Goal: Information Seeking & Learning: Learn about a topic

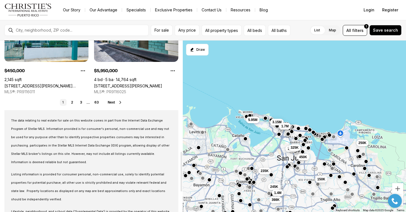
scroll to position [499, 0]
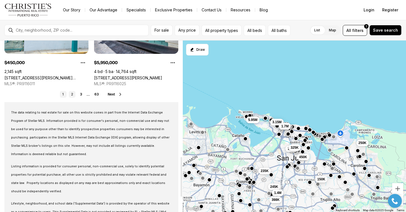
click at [73, 93] on link "2" at bounding box center [72, 94] width 7 height 7
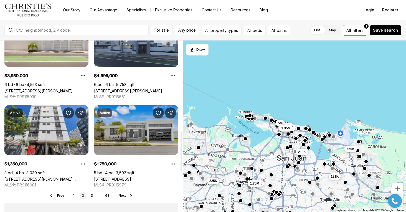
scroll to position [471, 0]
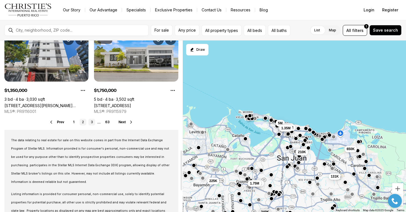
click at [90, 122] on link "3" at bounding box center [91, 122] width 7 height 7
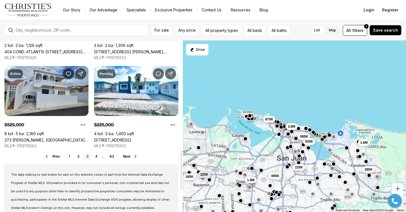
scroll to position [471, 0]
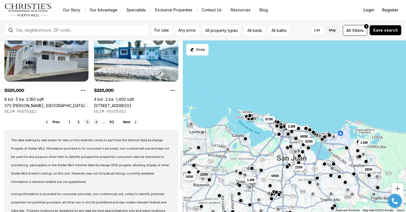
click at [96, 122] on link "4" at bounding box center [96, 122] width 7 height 7
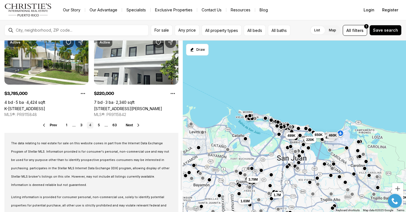
scroll to position [471, 0]
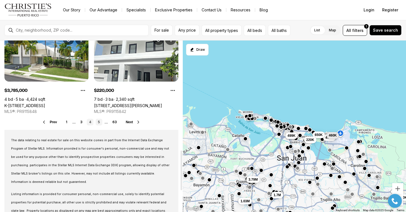
click at [101, 122] on link "5" at bounding box center [99, 122] width 7 height 7
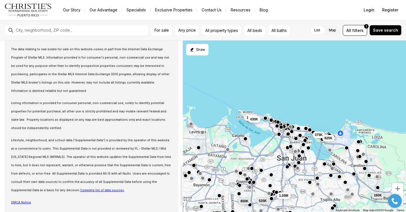
scroll to position [424, 0]
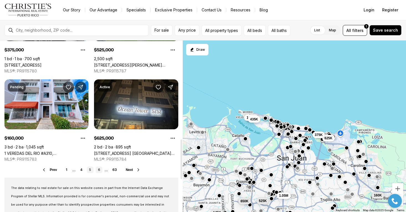
click at [99, 169] on link "6" at bounding box center [99, 169] width 7 height 7
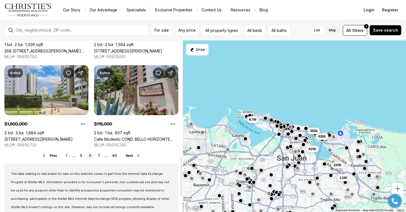
scroll to position [499, 0]
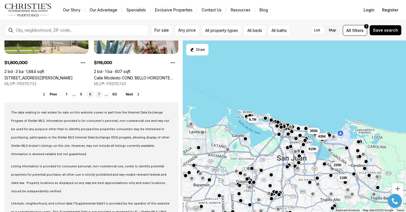
click at [100, 93] on link "7" at bounding box center [99, 94] width 7 height 7
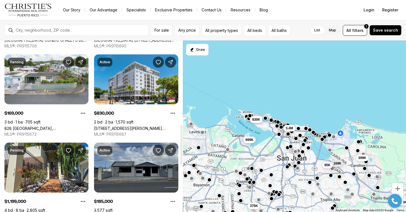
scroll to position [499, 0]
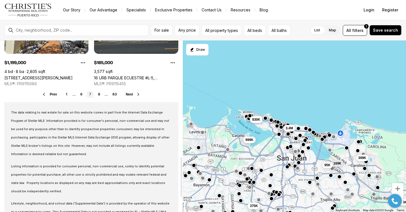
click at [103, 91] on ul "1 ... 6 7 8 ... 63" at bounding box center [90, 94] width 55 height 7
click at [97, 95] on link "8" at bounding box center [99, 94] width 7 height 7
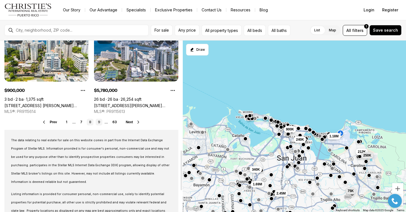
click at [98, 122] on link "9" at bounding box center [99, 122] width 7 height 7
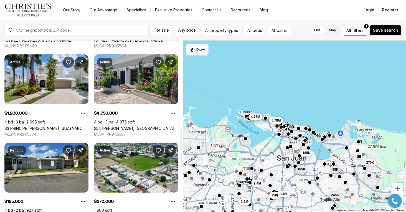
scroll to position [416, 0]
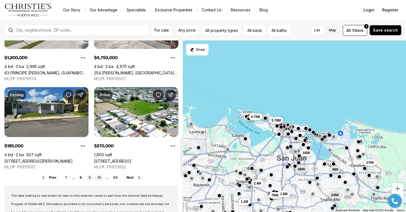
click at [99, 177] on link "10" at bounding box center [99, 177] width 8 height 7
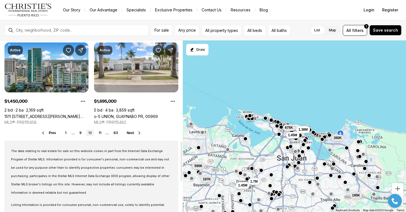
scroll to position [499, 0]
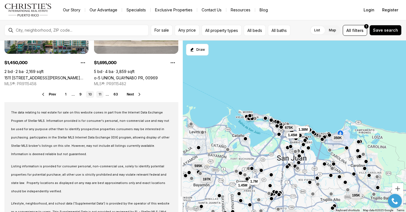
click at [100, 95] on link "11" at bounding box center [99, 94] width 7 height 7
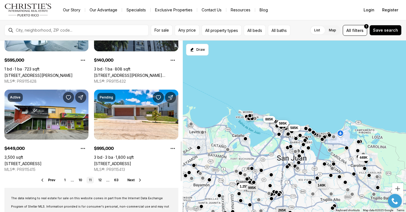
scroll to position [443, 0]
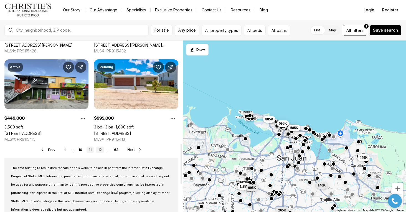
click at [100, 149] on link "12" at bounding box center [100, 149] width 8 height 7
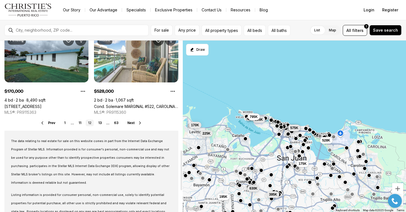
scroll to position [471, 0]
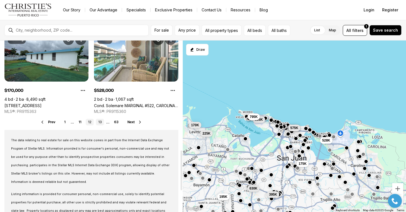
click at [100, 122] on link "13" at bounding box center [100, 122] width 8 height 7
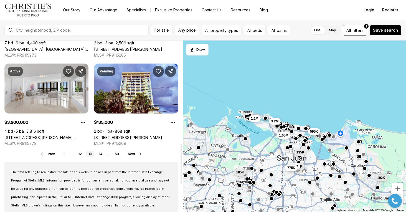
scroll to position [443, 0]
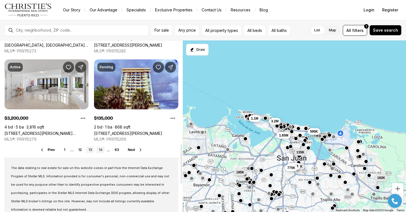
click at [100, 150] on link "14" at bounding box center [100, 149] width 8 height 7
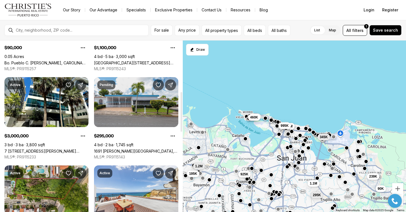
scroll to position [139, 0]
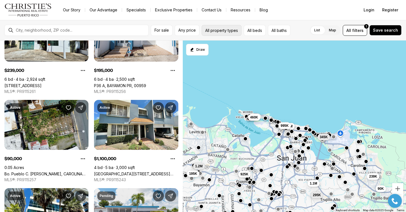
click at [234, 33] on button "All property types" at bounding box center [221, 30] width 40 height 11
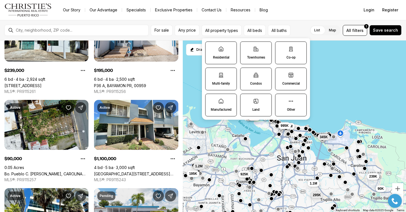
click at [259, 100] on label "Land" at bounding box center [256, 105] width 32 height 23
click at [246, 100] on button "Land" at bounding box center [243, 97] width 6 height 6
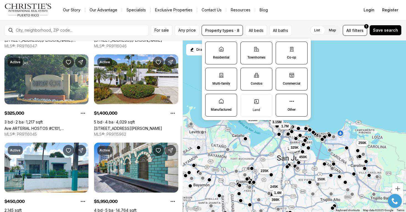
scroll to position [443, 0]
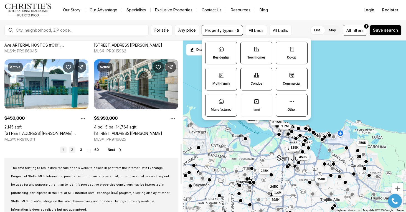
click at [72, 151] on link "2" at bounding box center [72, 149] width 7 height 7
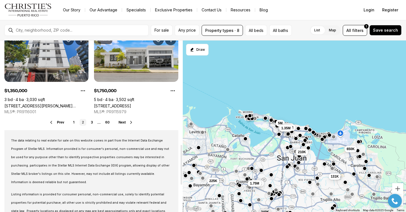
scroll to position [471, 0]
click at [92, 121] on link "3" at bounding box center [91, 122] width 7 height 7
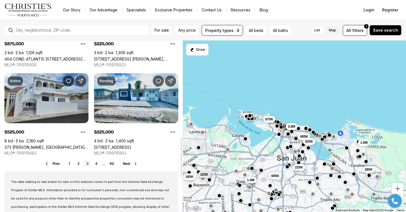
scroll to position [416, 0]
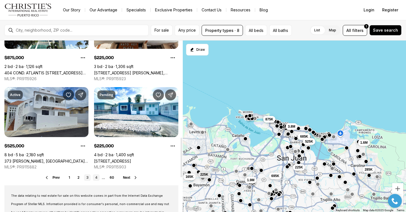
click at [94, 180] on link "4" at bounding box center [96, 177] width 7 height 7
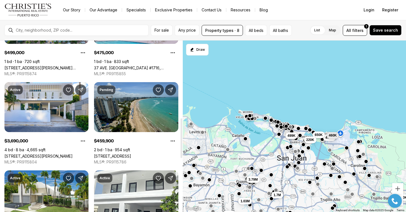
scroll to position [416, 0]
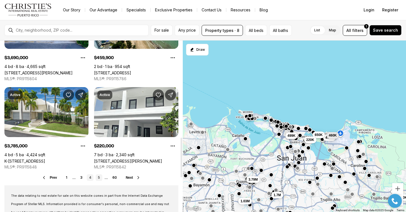
click at [99, 177] on link "5" at bounding box center [99, 177] width 7 height 7
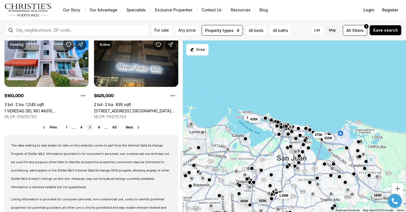
scroll to position [471, 0]
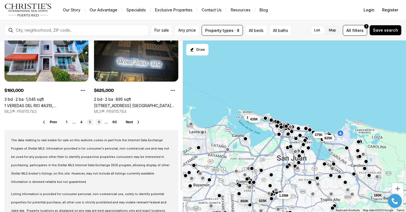
click at [98, 121] on link "6" at bounding box center [99, 122] width 7 height 7
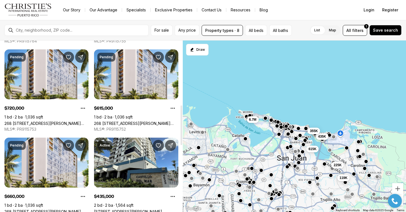
scroll to position [416, 0]
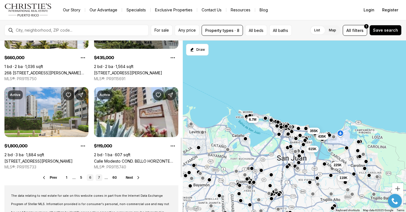
click at [98, 175] on link "7" at bounding box center [99, 177] width 7 height 7
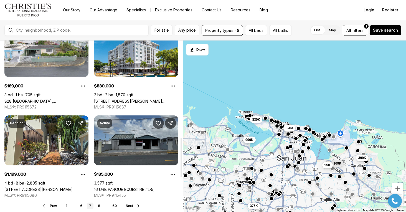
scroll to position [416, 0]
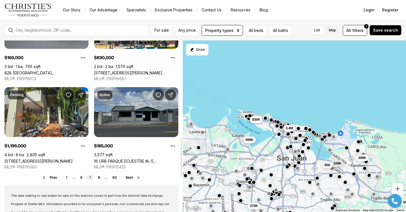
click at [131, 176] on span "Next" at bounding box center [129, 177] width 7 height 4
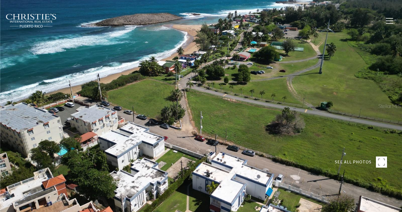
type input "**********"
type input "********"
type input "***"
type input "**********"
type input "**"
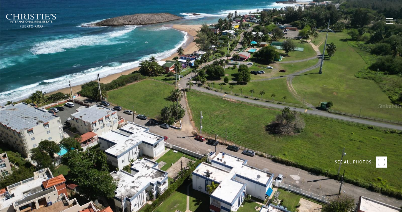
type input "********"
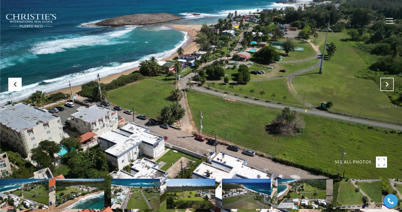
click at [388, 83] on icon "Next Slide" at bounding box center [387, 84] width 6 height 6
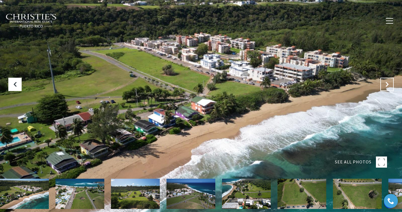
click at [388, 83] on icon "Next Slide" at bounding box center [387, 84] width 6 height 6
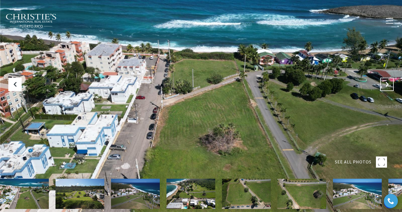
click at [388, 83] on icon "Next Slide" at bounding box center [387, 84] width 6 height 6
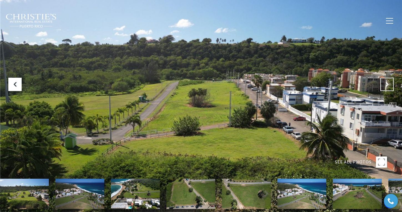
click at [388, 83] on icon "Next Slide" at bounding box center [387, 84] width 6 height 6
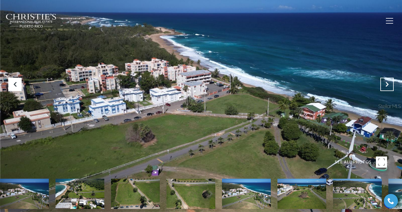
click at [388, 83] on icon "Next Slide" at bounding box center [387, 84] width 6 height 6
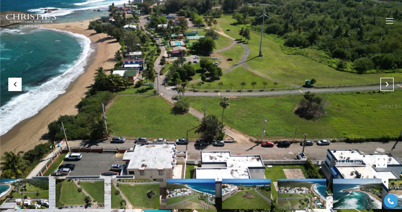
click at [388, 83] on icon "Next Slide" at bounding box center [387, 84] width 6 height 6
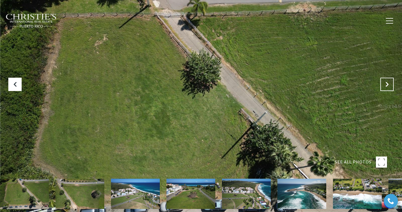
click at [388, 83] on icon "Next Slide" at bounding box center [387, 84] width 6 height 6
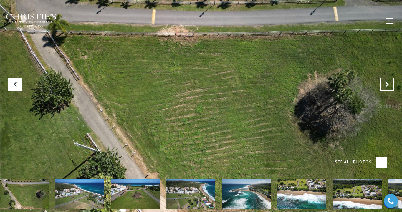
click at [388, 83] on icon "Next Slide" at bounding box center [387, 84] width 6 height 6
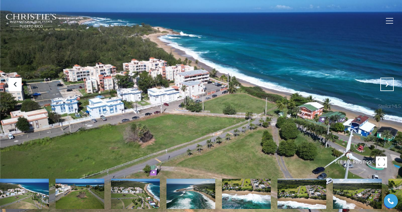
click at [388, 83] on icon "Next Slide" at bounding box center [387, 84] width 6 height 6
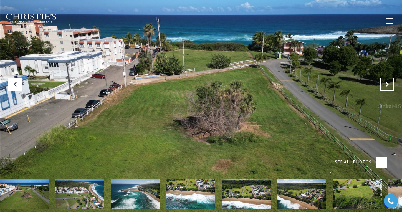
click at [388, 83] on icon "Next Slide" at bounding box center [387, 84] width 6 height 6
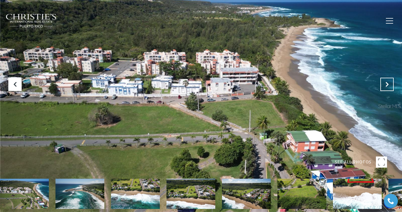
click at [388, 83] on icon "Next Slide" at bounding box center [387, 84] width 6 height 6
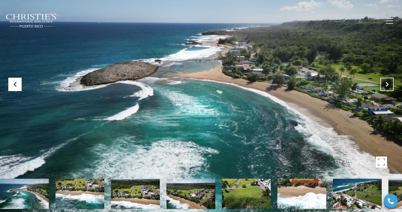
click at [388, 83] on icon "Next Slide" at bounding box center [387, 84] width 6 height 6
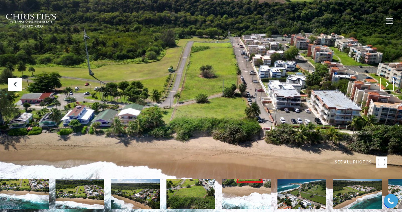
click at [387, 83] on icon "Next Slide" at bounding box center [387, 84] width 6 height 6
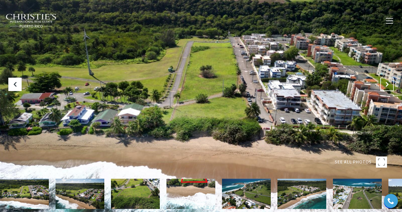
click at [387, 83] on icon "Next Slide" at bounding box center [387, 84] width 6 height 6
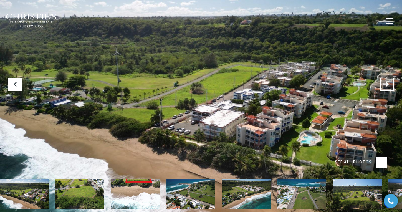
click at [386, 83] on icon "Next Slide" at bounding box center [387, 84] width 6 height 6
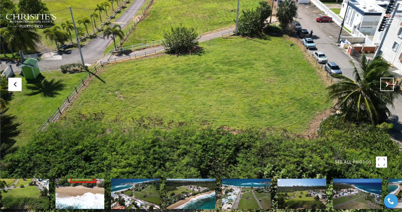
click at [386, 83] on icon "Next Slide" at bounding box center [387, 84] width 6 height 6
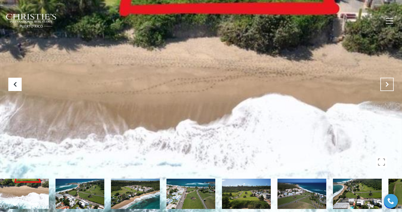
click at [385, 83] on icon "Next Slide" at bounding box center [387, 84] width 6 height 6
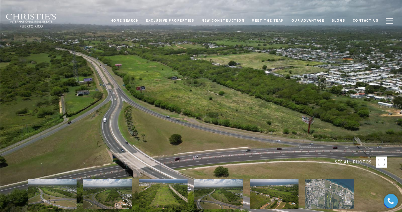
click at [248, 89] on div at bounding box center [201, 106] width 402 height 212
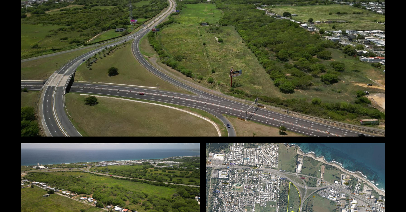
scroll to position [462, 0]
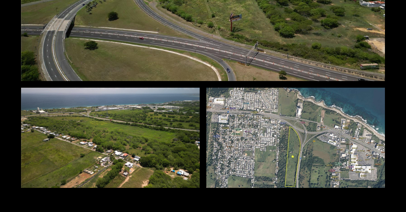
click at [291, 155] on div at bounding box center [295, 138] width 178 height 100
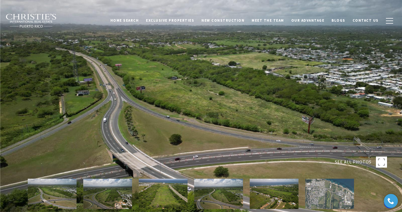
click at [332, 96] on div at bounding box center [201, 106] width 402 height 212
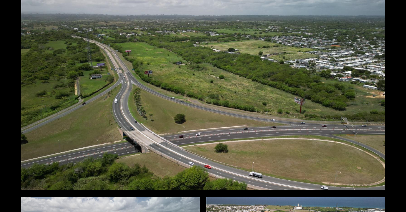
scroll to position [55, 0]
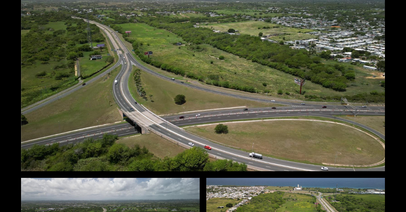
click at [351, 103] on div at bounding box center [203, 69] width 364 height 204
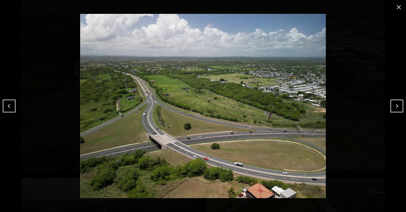
click at [394, 106] on button "Next" at bounding box center [396, 106] width 13 height 13
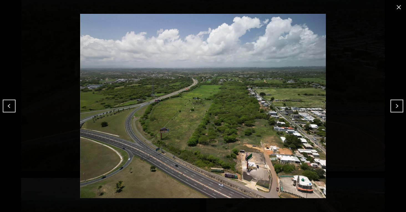
click at [394, 106] on button "Next" at bounding box center [396, 106] width 13 height 13
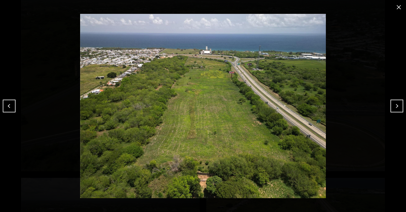
click at [394, 106] on button "Next" at bounding box center [396, 106] width 13 height 13
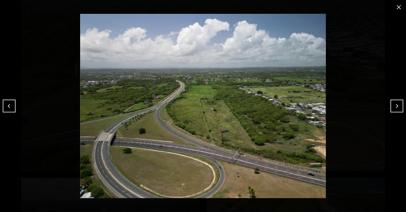
click at [394, 106] on button "Next" at bounding box center [396, 106] width 13 height 13
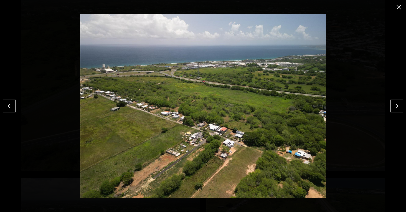
click at [394, 106] on button "Next" at bounding box center [396, 106] width 13 height 13
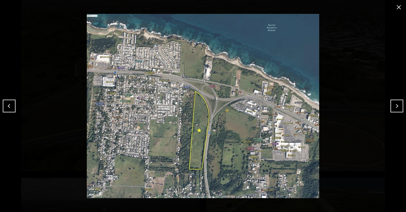
click at [397, 9] on button "close modal" at bounding box center [398, 7] width 9 height 9
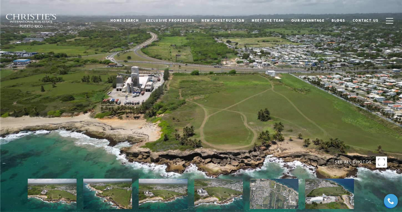
click at [259, 95] on div at bounding box center [201, 106] width 402 height 212
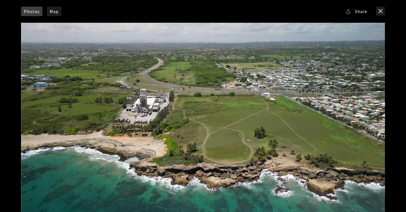
click at [360, 111] on div at bounding box center [203, 125] width 364 height 204
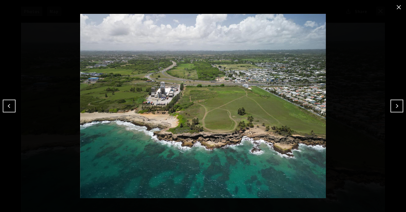
click at [396, 104] on button "Next" at bounding box center [396, 106] width 13 height 13
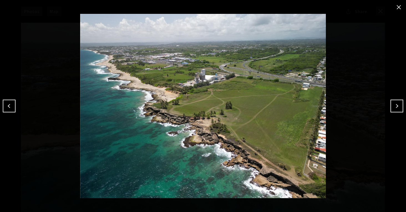
click at [396, 103] on button "Next" at bounding box center [396, 106] width 13 height 13
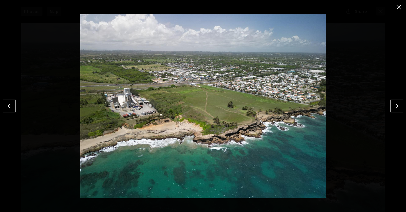
click at [396, 103] on button "Next" at bounding box center [396, 106] width 13 height 13
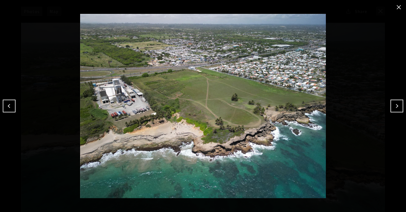
click at [396, 103] on button "Next" at bounding box center [396, 106] width 13 height 13
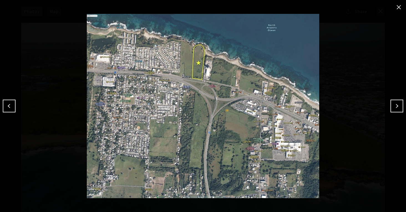
click at [396, 103] on button "Next" at bounding box center [396, 106] width 13 height 13
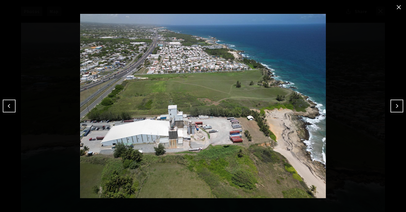
click at [396, 103] on button "Next" at bounding box center [396, 106] width 13 height 13
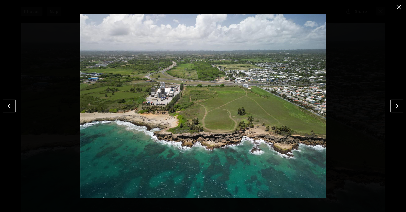
click at [396, 103] on button "Next" at bounding box center [396, 106] width 13 height 13
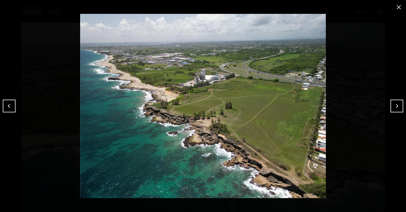
click at [394, 101] on button "Next" at bounding box center [396, 106] width 13 height 13
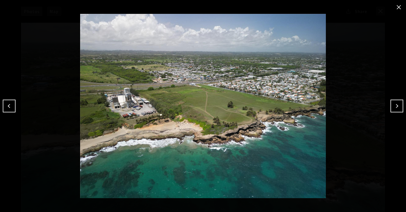
click at [394, 101] on button "Next" at bounding box center [396, 106] width 13 height 13
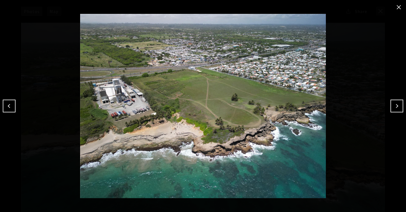
click at [394, 101] on button "Next" at bounding box center [396, 106] width 13 height 13
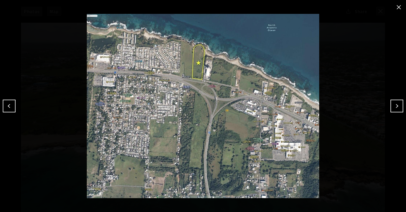
click at [394, 101] on button "Next" at bounding box center [396, 106] width 13 height 13
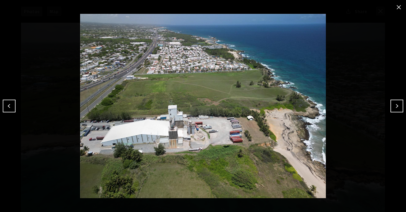
click at [394, 101] on button "Next" at bounding box center [396, 106] width 13 height 13
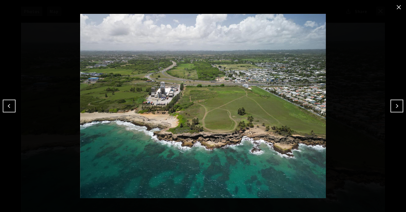
click at [394, 101] on button "Next" at bounding box center [396, 106] width 13 height 13
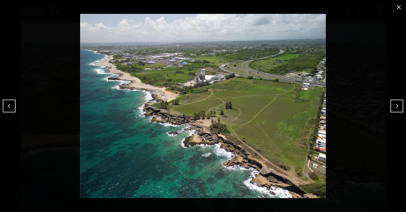
click at [400, 6] on button "close modal" at bounding box center [398, 7] width 9 height 9
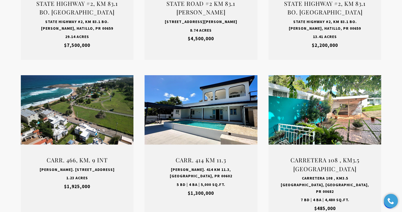
scroll to position [748, 0]
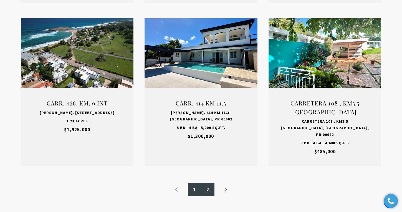
click at [205, 183] on link "2" at bounding box center [207, 189] width 13 height 13
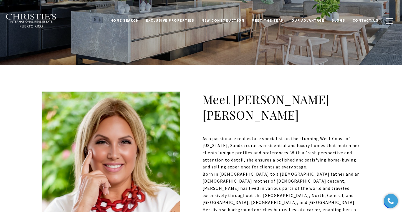
scroll to position [139, 0]
